Goal: Navigation & Orientation: Find specific page/section

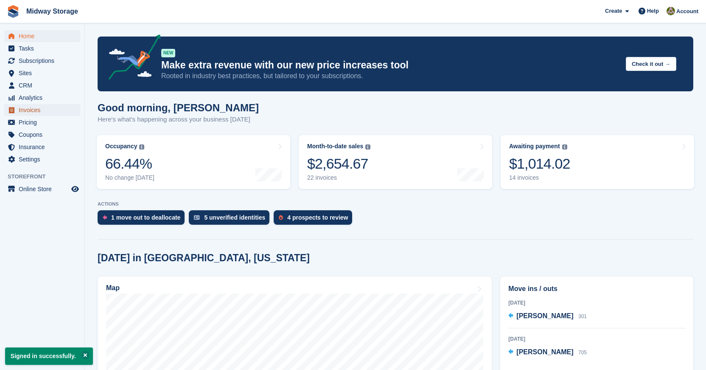
click at [35, 109] on span "Invoices" at bounding box center [44, 110] width 51 height 12
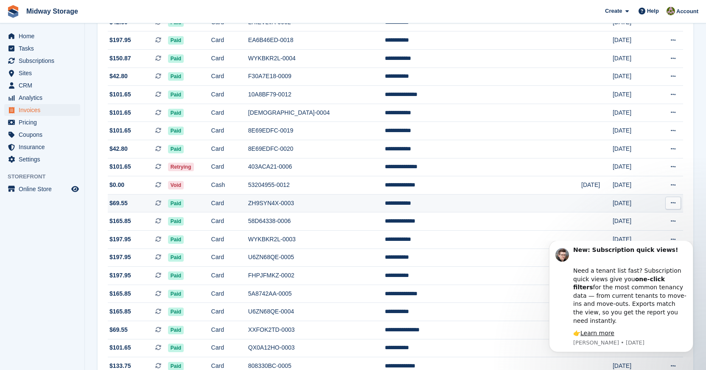
scroll to position [345, 0]
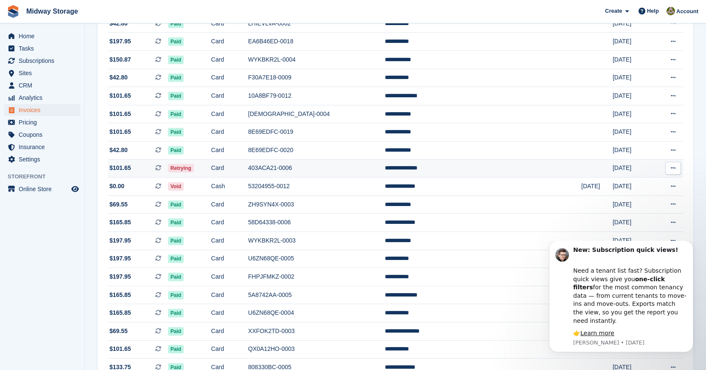
click at [123, 170] on span "$101.65" at bounding box center [120, 167] width 22 height 9
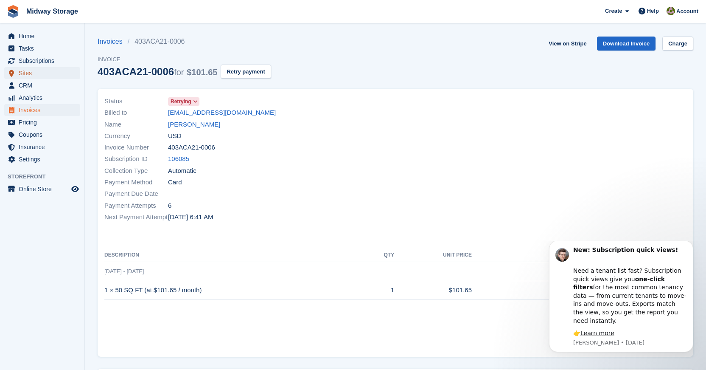
click at [33, 73] on span "Sites" at bounding box center [44, 73] width 51 height 12
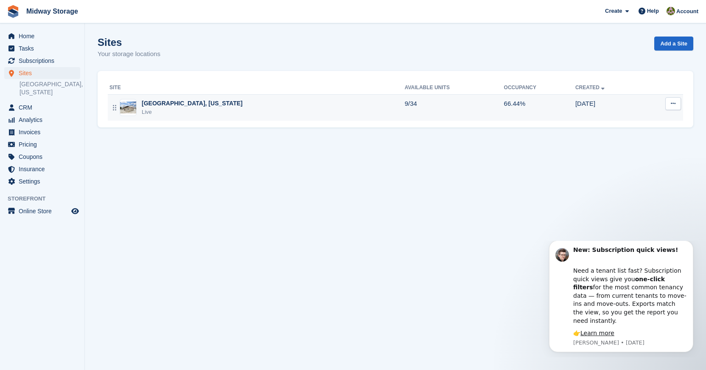
click at [176, 102] on div "[GEOGRAPHIC_DATA], [US_STATE]" at bounding box center [192, 103] width 101 height 9
